Goal: Navigation & Orientation: Understand site structure

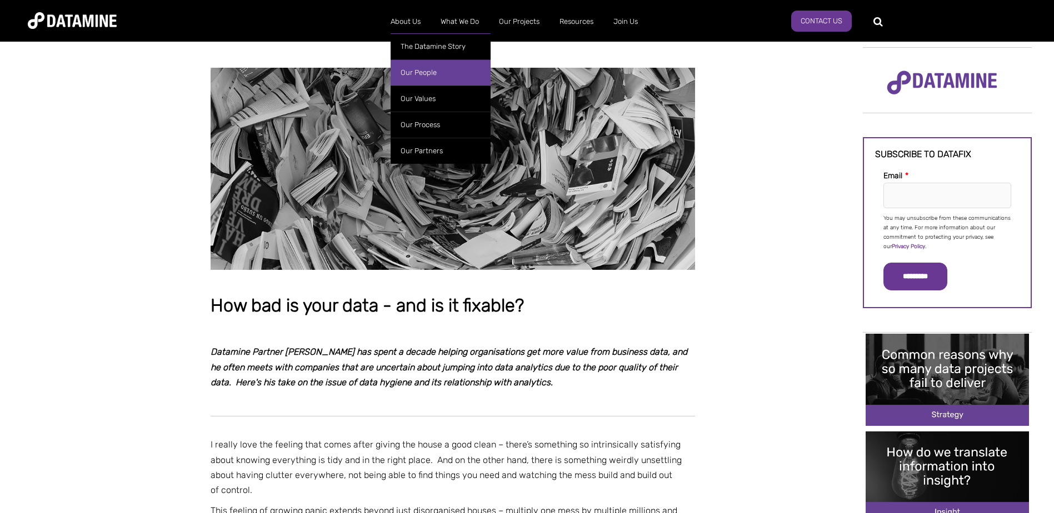
click at [410, 75] on link "Our People" at bounding box center [441, 72] width 100 height 26
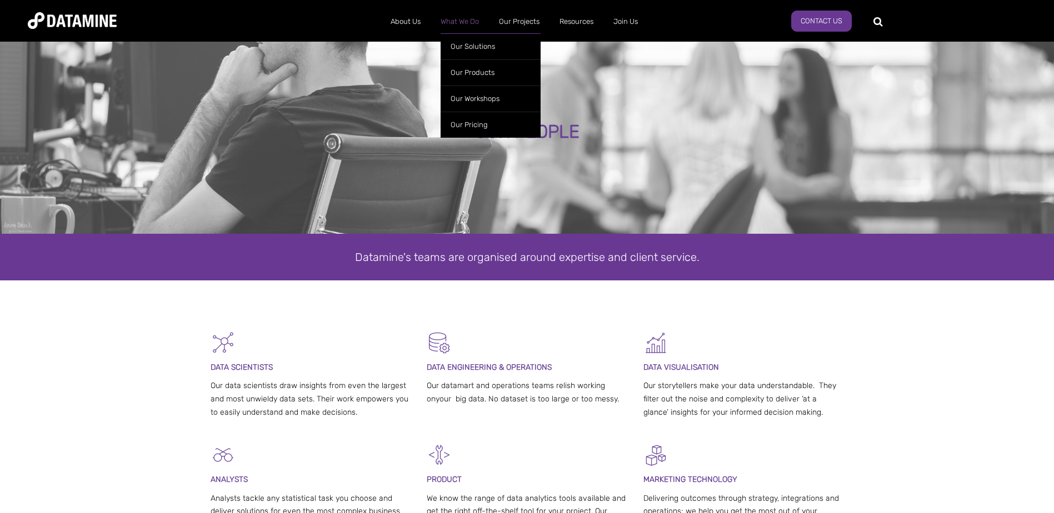
click at [463, 20] on link "What We Do" at bounding box center [460, 21] width 58 height 29
